Goal: Task Accomplishment & Management: Complete application form

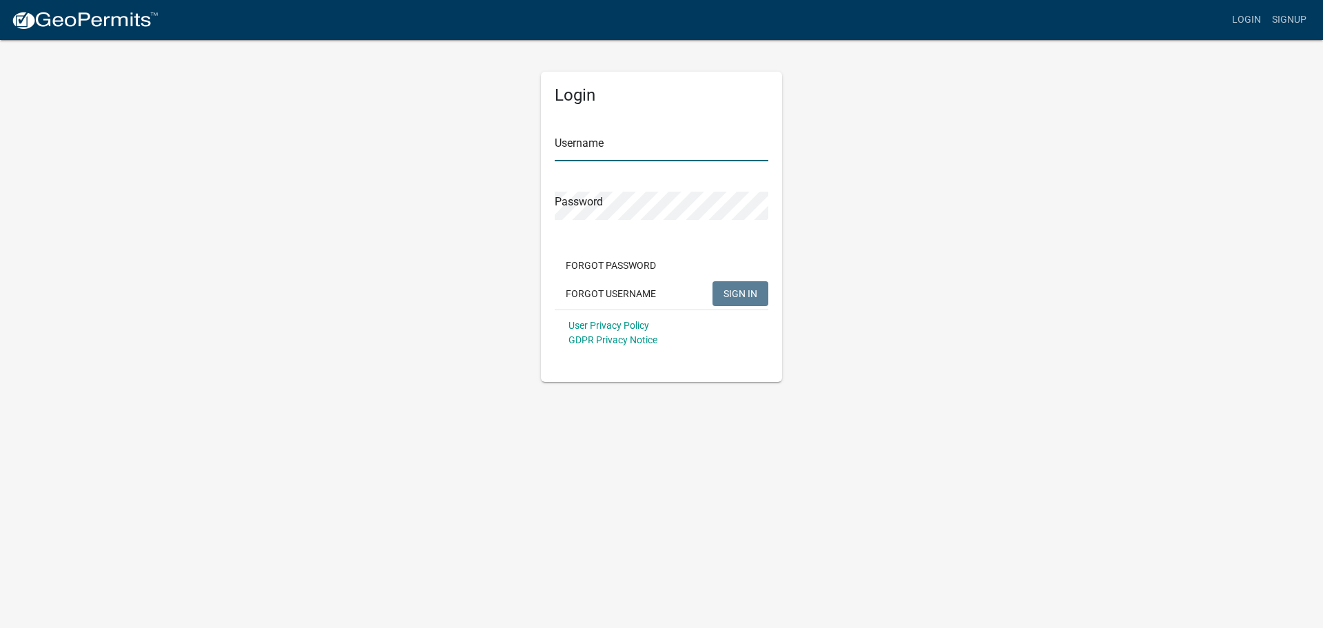
click at [626, 145] on input "Username" at bounding box center [662, 147] width 214 height 28
click at [713, 281] on button "SIGN IN" at bounding box center [741, 293] width 56 height 25
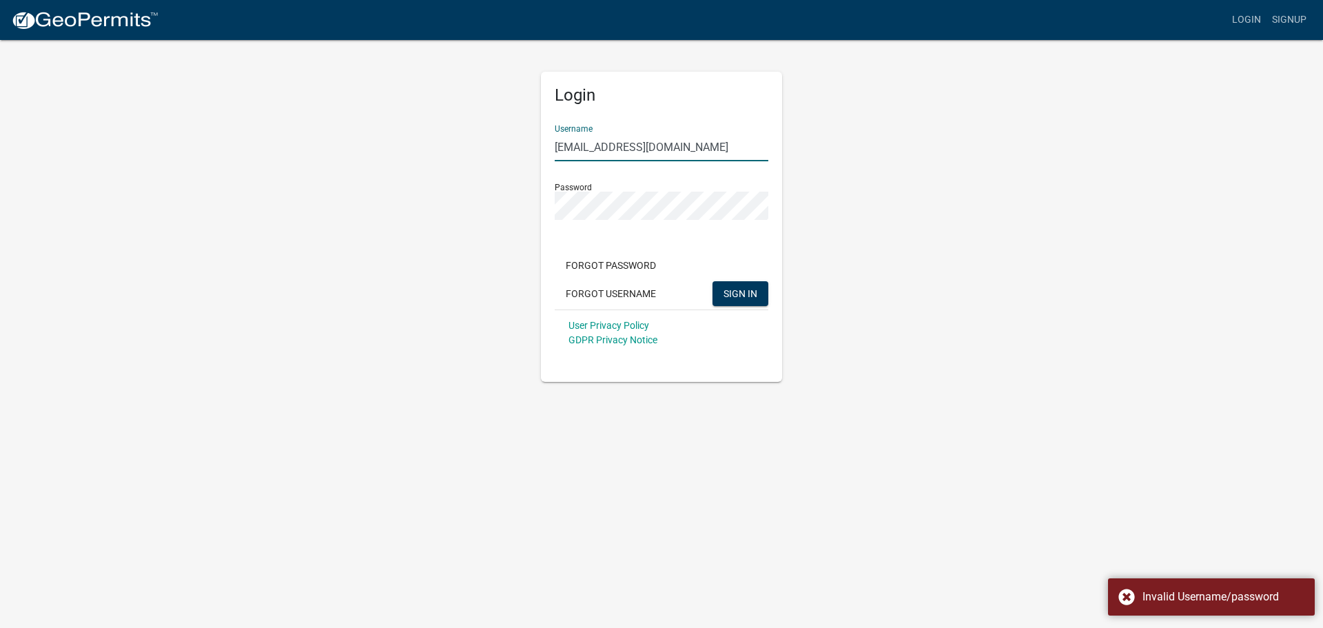
click at [608, 141] on input "[EMAIL_ADDRESS][DOMAIN_NAME]" at bounding box center [662, 147] width 214 height 28
drag, startPoint x: 722, startPoint y: 149, endPoint x: 305, endPoint y: 122, distance: 418.6
click at [305, 122] on div "Login Username [EMAIL_ADDRESS][DOMAIN_NAME] Password Forgot Password Forgot Use…" at bounding box center [662, 210] width 786 height 343
paste input "service"
type input "[EMAIL_ADDRESS][DOMAIN_NAME]"
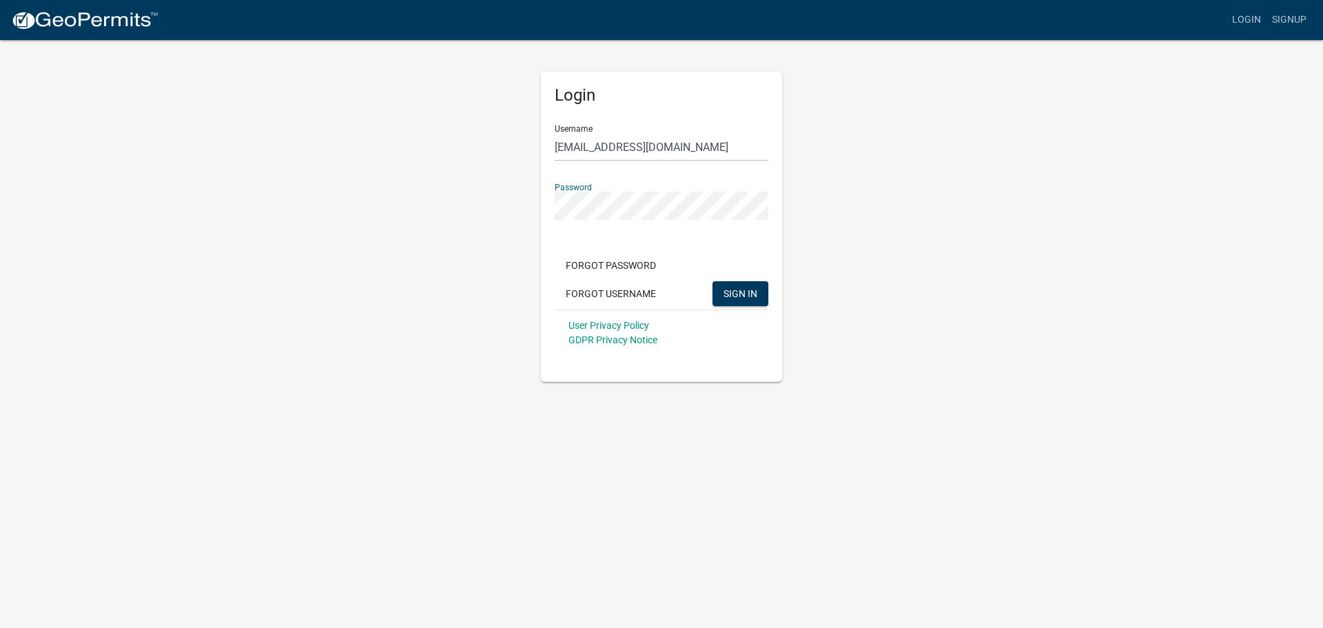
click at [514, 199] on div "Login Username [EMAIL_ADDRESS][DOMAIN_NAME] Password Forgot Password Forgot Use…" at bounding box center [662, 210] width 786 height 343
click at [713, 281] on button "SIGN IN" at bounding box center [741, 293] width 56 height 25
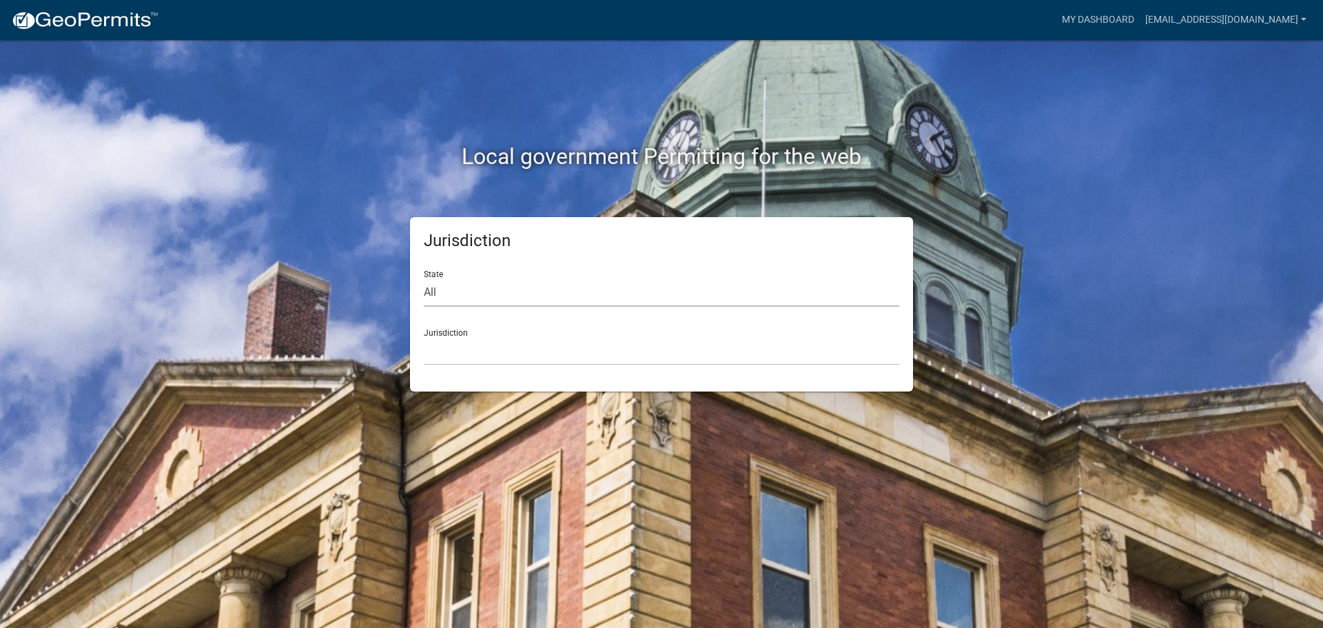
click at [441, 290] on select "All [US_STATE] [US_STATE] [US_STATE] [US_STATE] [US_STATE] [US_STATE] [US_STATE…" at bounding box center [662, 292] width 476 height 28
click at [424, 278] on select "All [US_STATE] [US_STATE] [US_STATE] [US_STATE] [US_STATE] [US_STATE] [US_STATE…" at bounding box center [662, 292] width 476 height 28
click at [473, 298] on select "All [US_STATE] [US_STATE] [US_STATE] [US_STATE] [US_STATE] [US_STATE] [US_STATE…" at bounding box center [662, 292] width 476 height 28
select select "[US_STATE]"
click at [424, 278] on select "All [US_STATE] [US_STATE] [US_STATE] [US_STATE] [US_STATE] [US_STATE] [US_STATE…" at bounding box center [662, 292] width 476 height 28
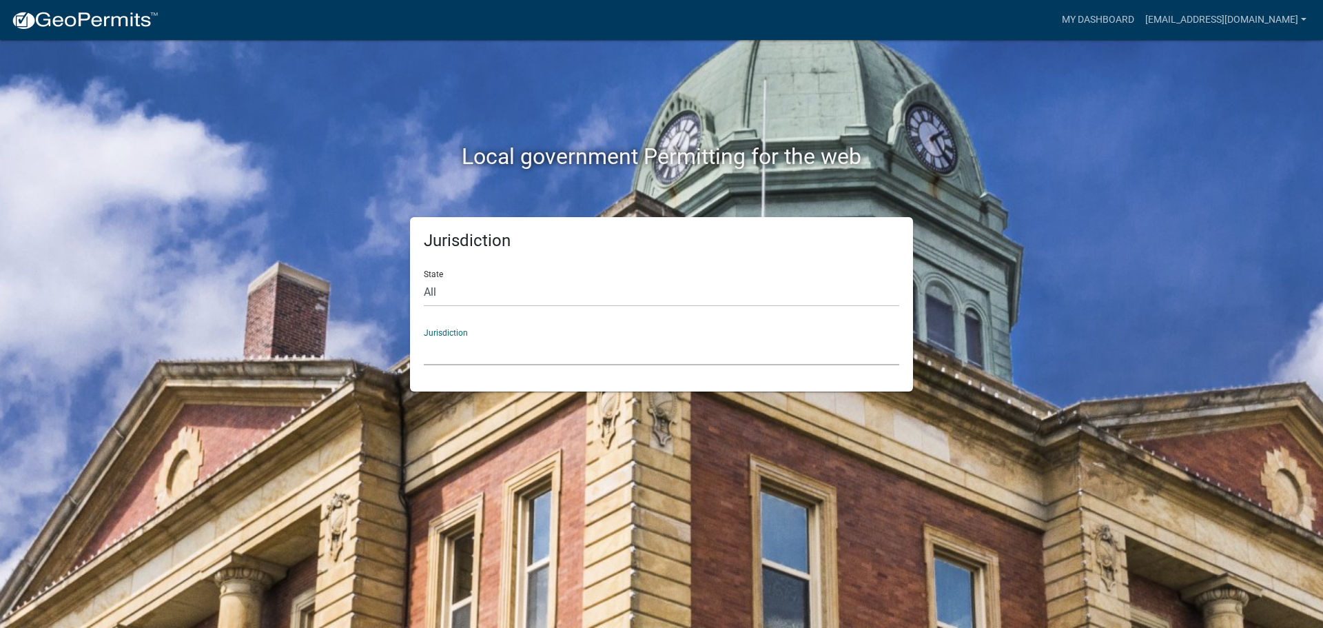
click at [465, 343] on select "[GEOGRAPHIC_DATA], [US_STATE][PERSON_NAME][GEOGRAPHIC_DATA], [US_STATE][PERSON_…" at bounding box center [662, 351] width 476 height 28
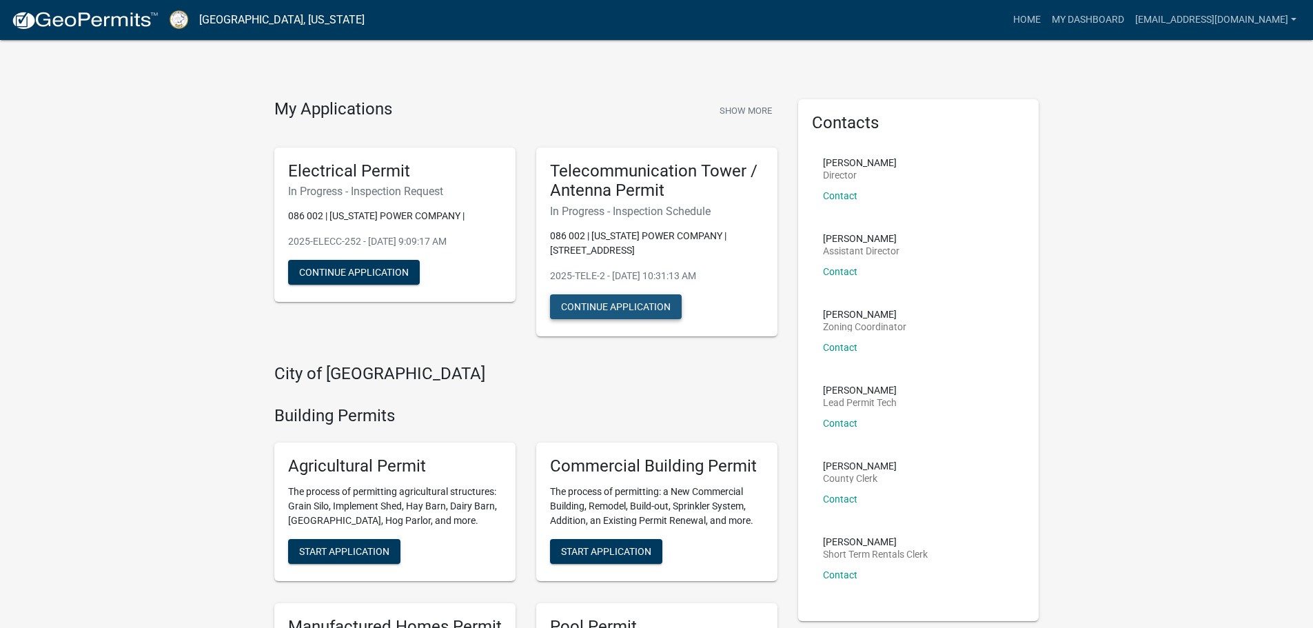
click at [629, 308] on button "Continue Application" at bounding box center [616, 306] width 132 height 25
